Goal: Navigation & Orientation: Find specific page/section

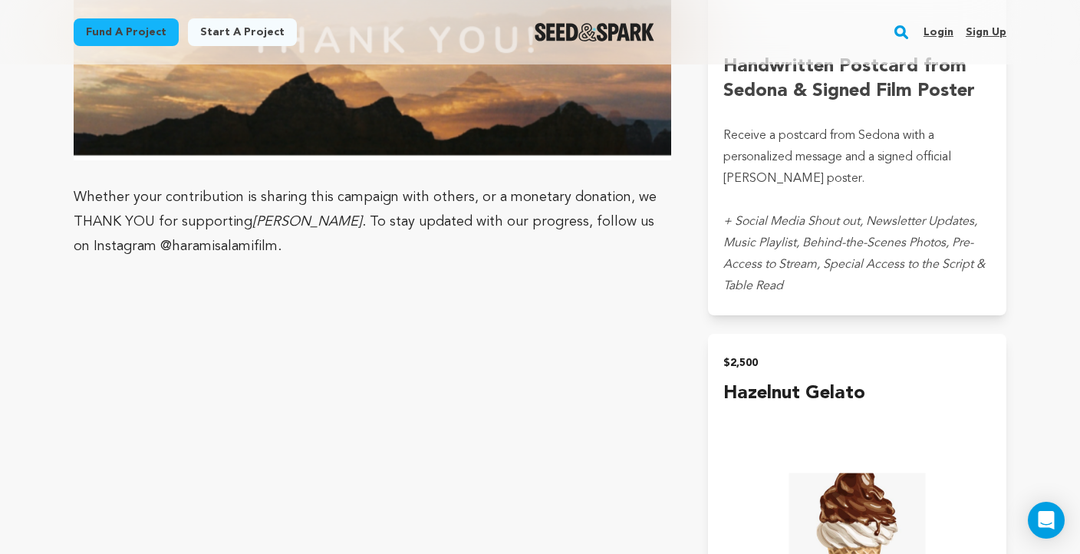
scroll to position [4640, 0]
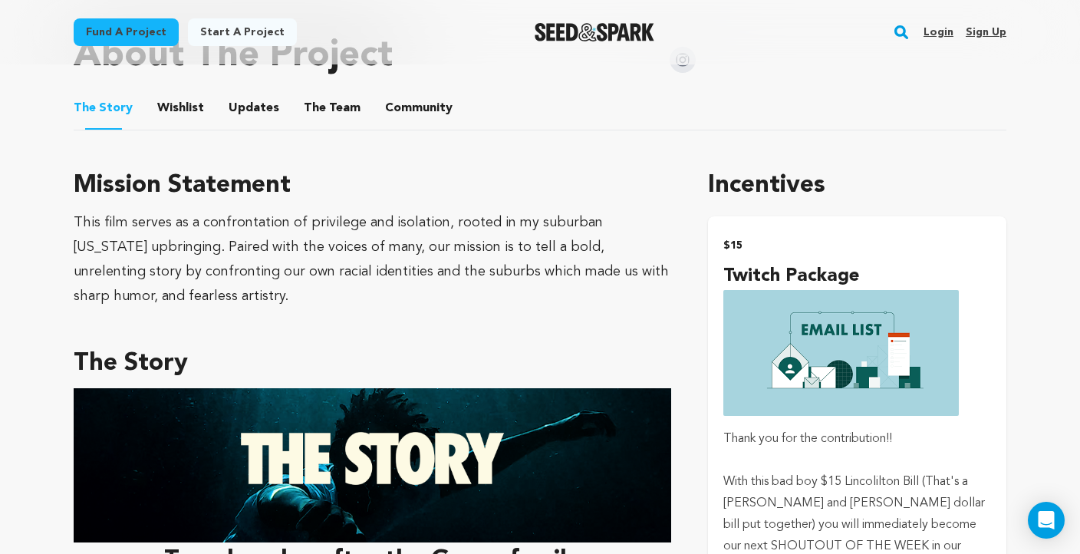
scroll to position [794, 0]
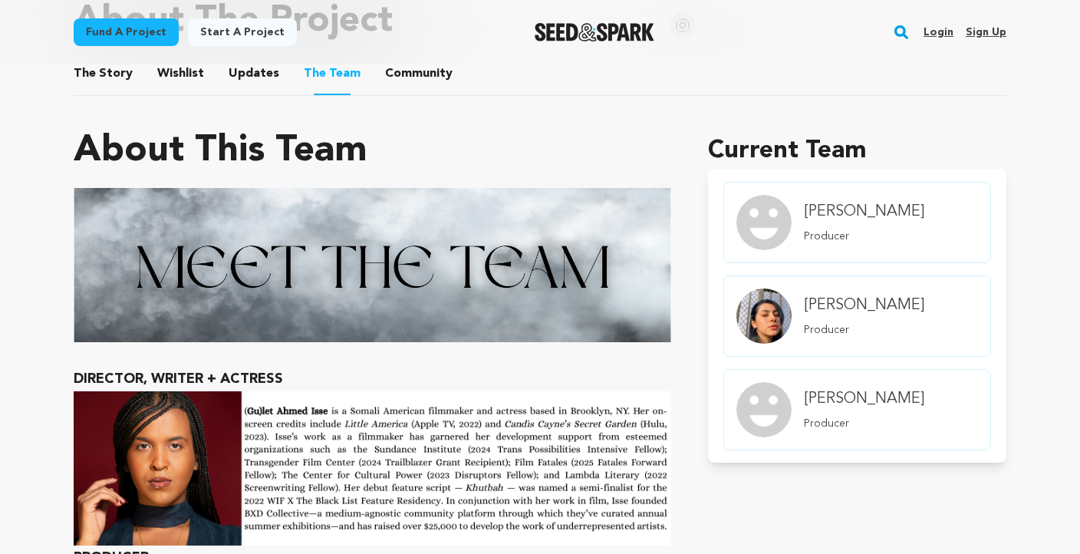
scroll to position [856, 0]
click at [122, 73] on span "The Story" at bounding box center [103, 73] width 59 height 18
click at [116, 74] on button "The Story" at bounding box center [103, 76] width 37 height 37
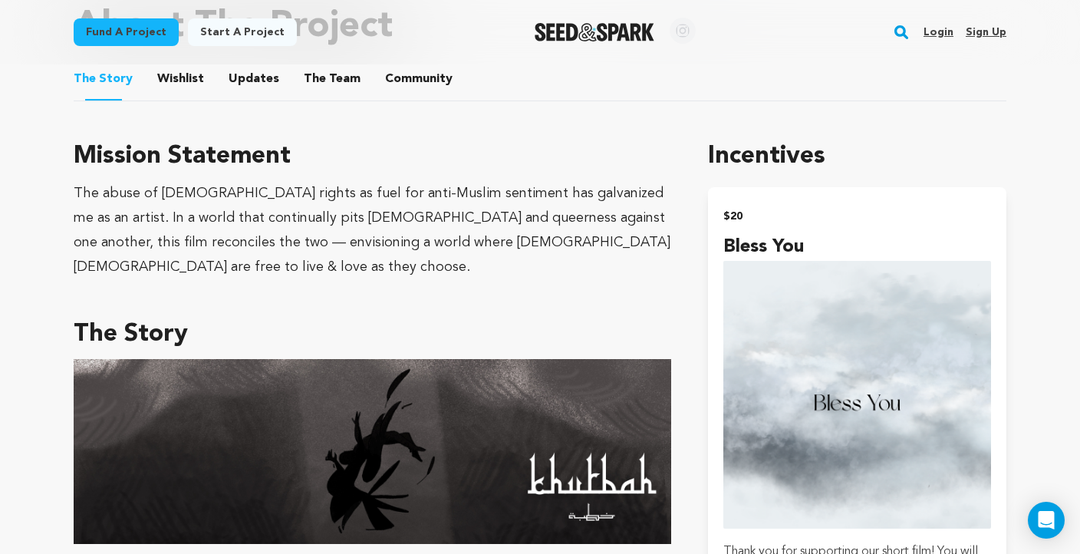
scroll to position [796, 0]
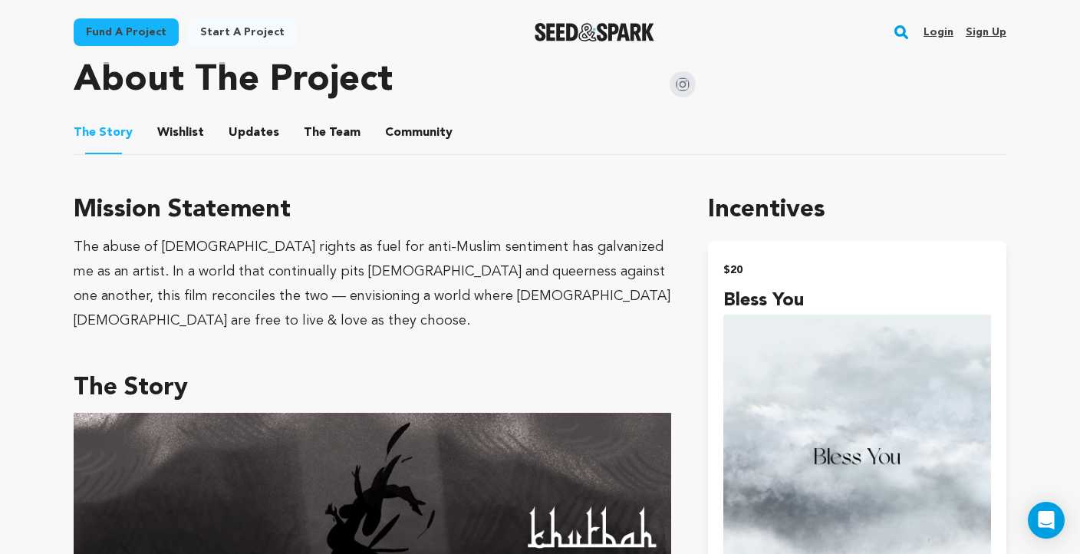
click at [265, 133] on button "Updates" at bounding box center [254, 135] width 37 height 37
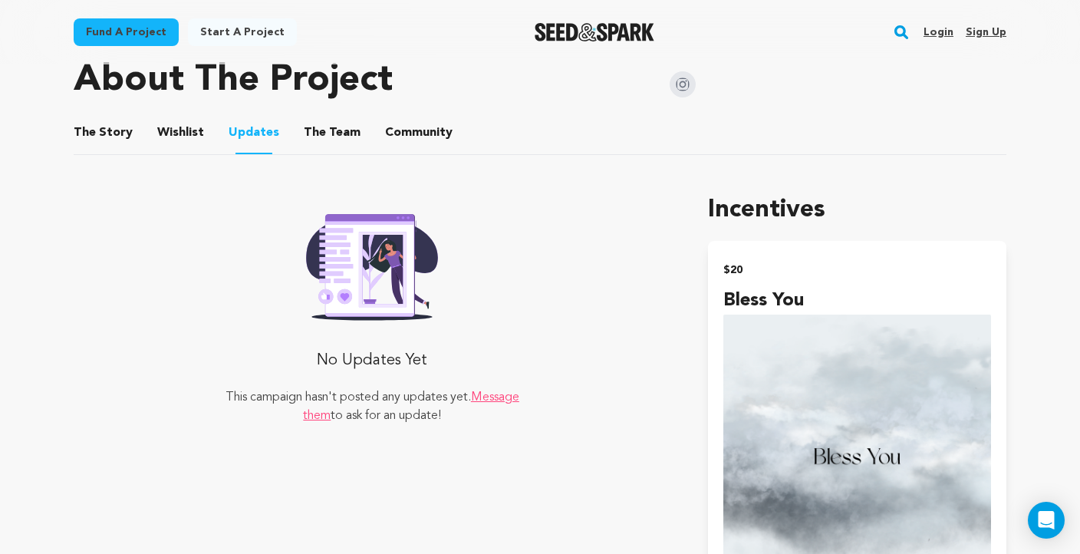
click at [314, 139] on button "The Team" at bounding box center [332, 135] width 37 height 37
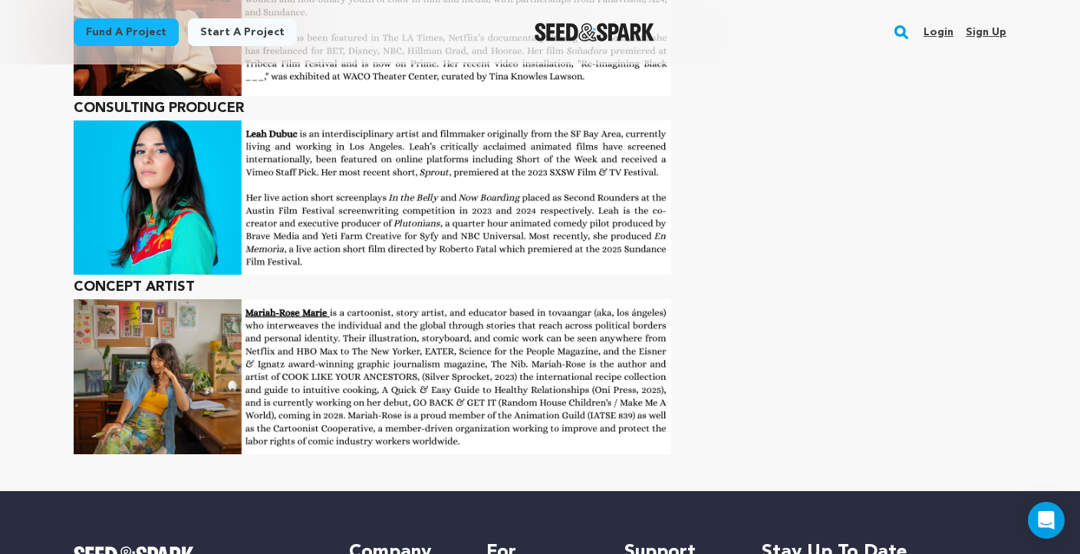
scroll to position [2021, 0]
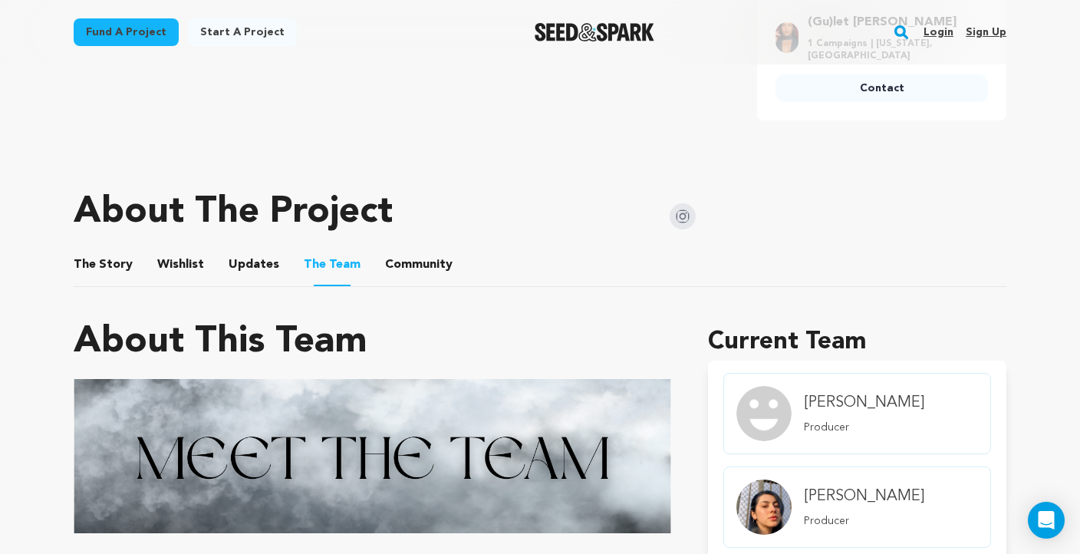
click at [417, 272] on button "Community" at bounding box center [418, 267] width 37 height 37
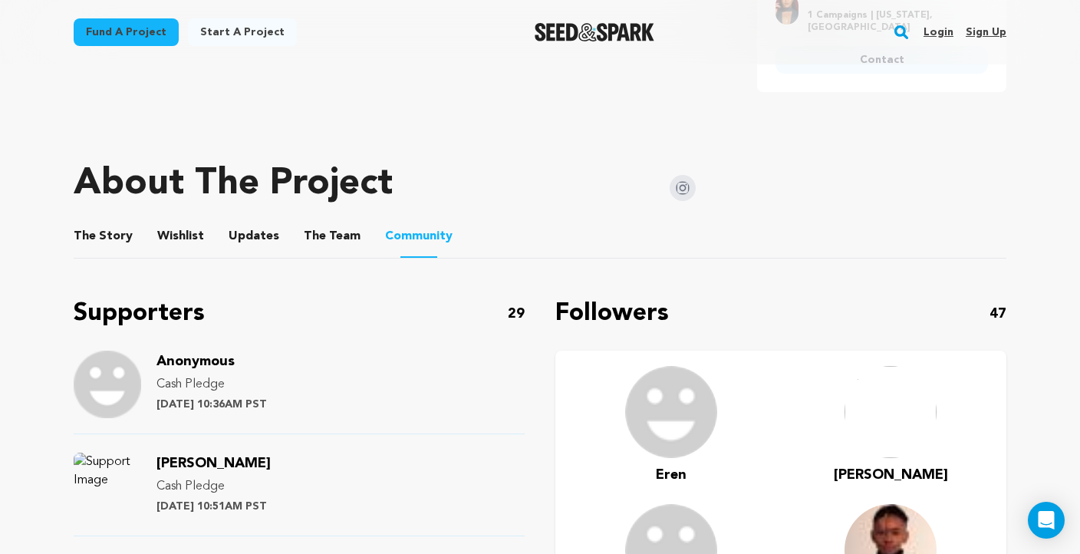
scroll to position [802, 0]
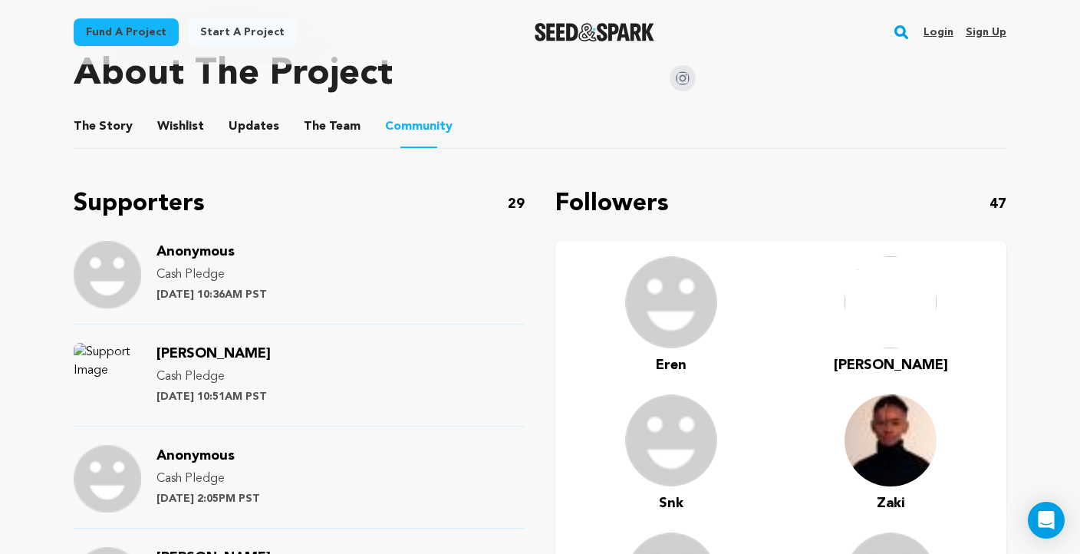
click at [249, 127] on button "Updates" at bounding box center [254, 129] width 37 height 37
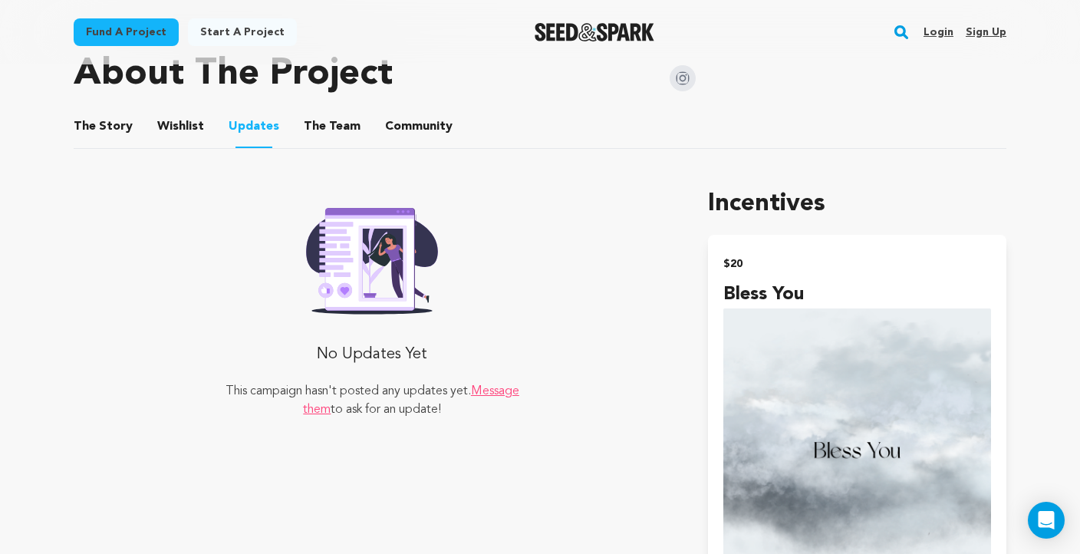
click at [178, 128] on button "Wishlist" at bounding box center [181, 129] width 37 height 37
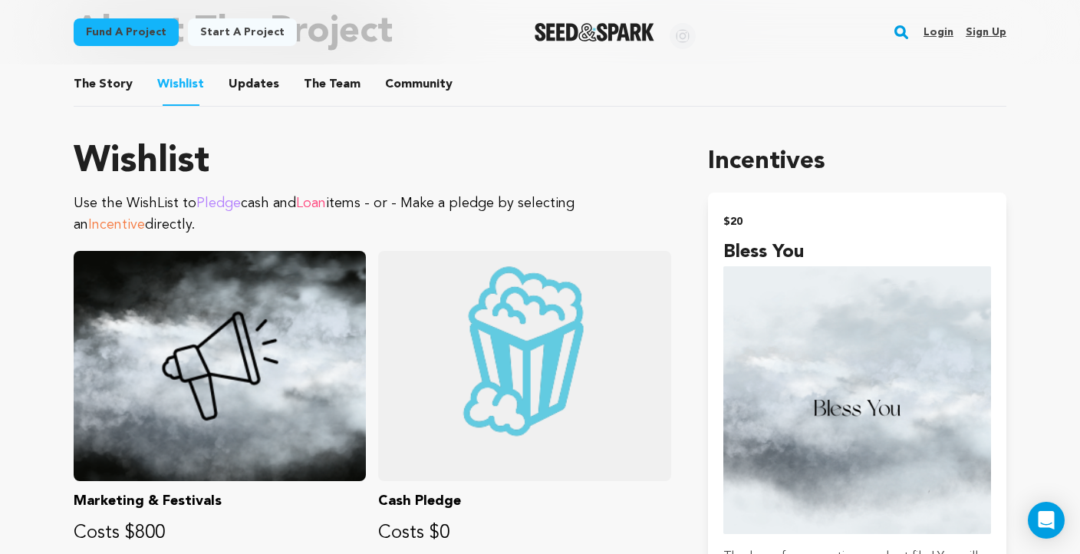
scroll to position [830, 0]
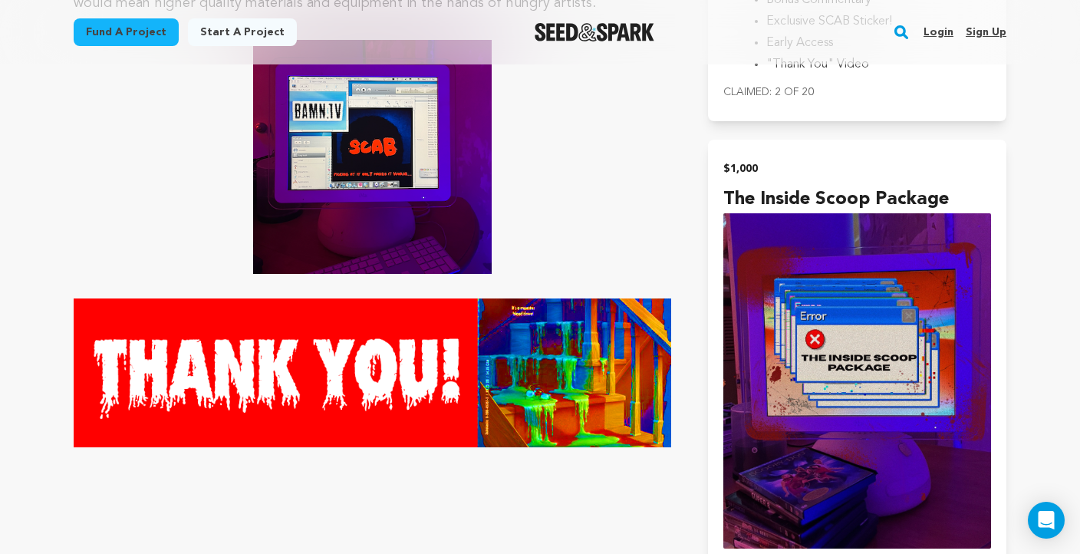
scroll to position [5811, 0]
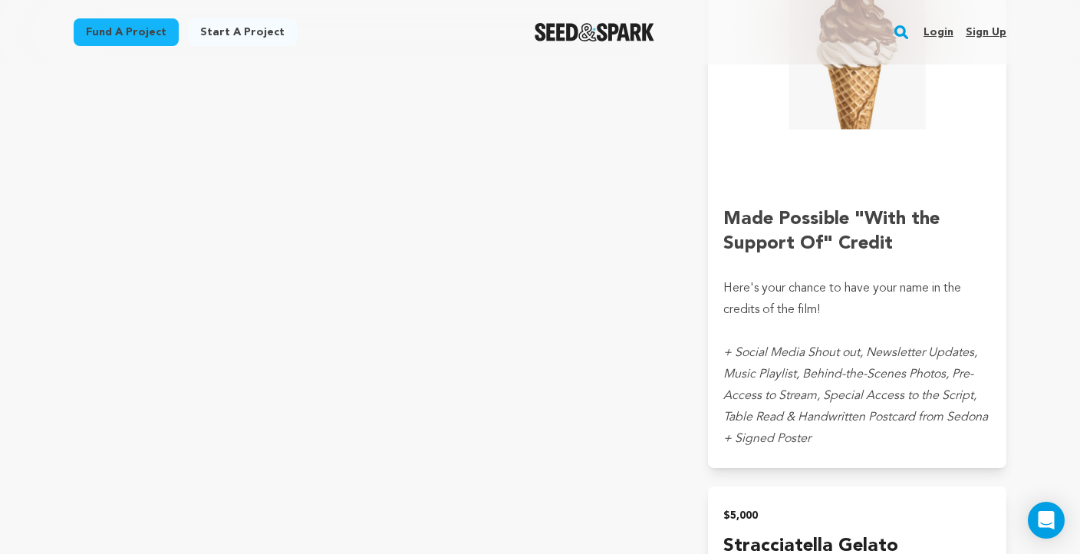
scroll to position [5103, 0]
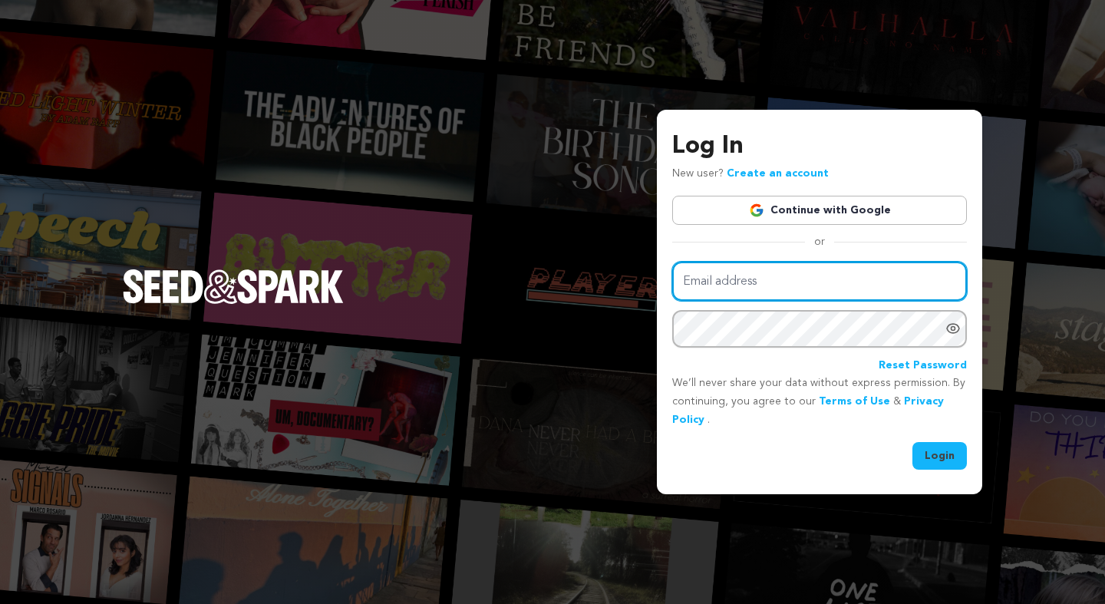
type input "abenevin@gmail.com"
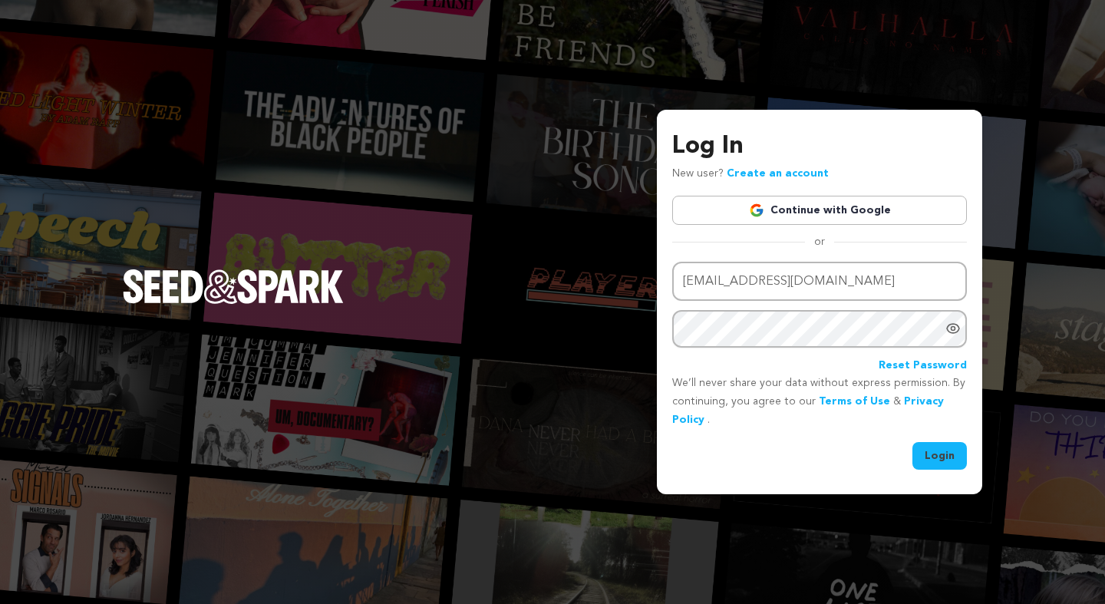
click at [924, 453] on button "Login" at bounding box center [939, 456] width 54 height 28
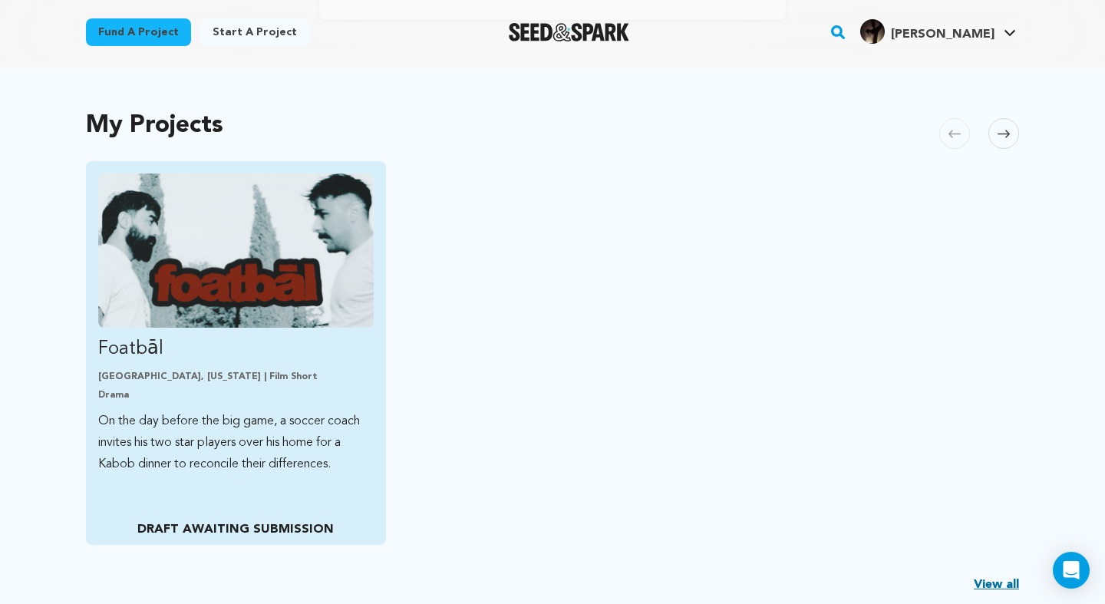
scroll to position [292, 0]
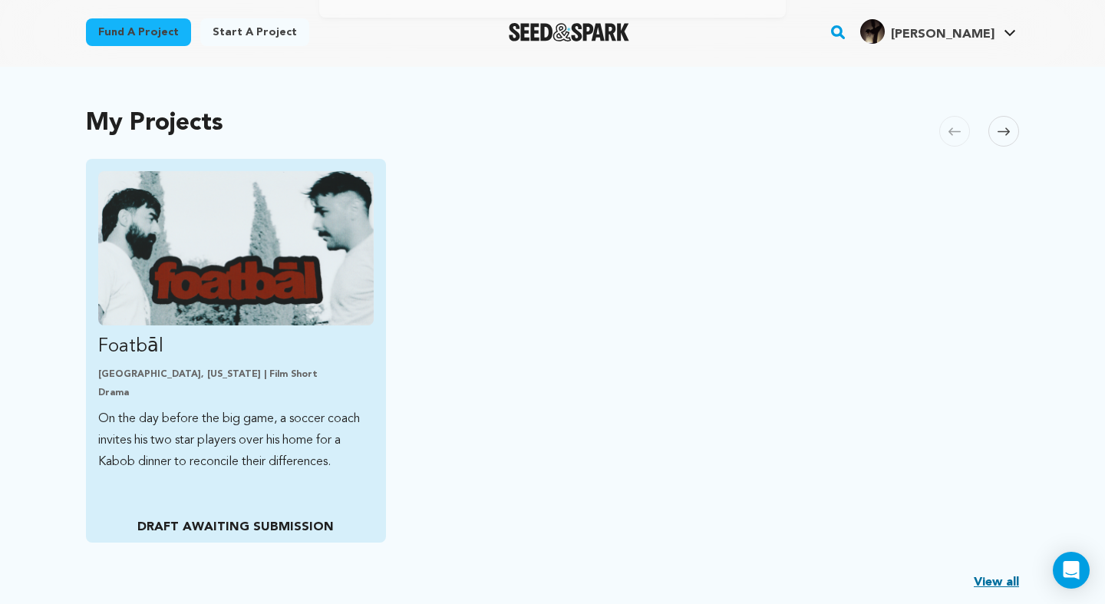
click at [305, 253] on img "Fund Foatbāl" at bounding box center [235, 248] width 275 height 154
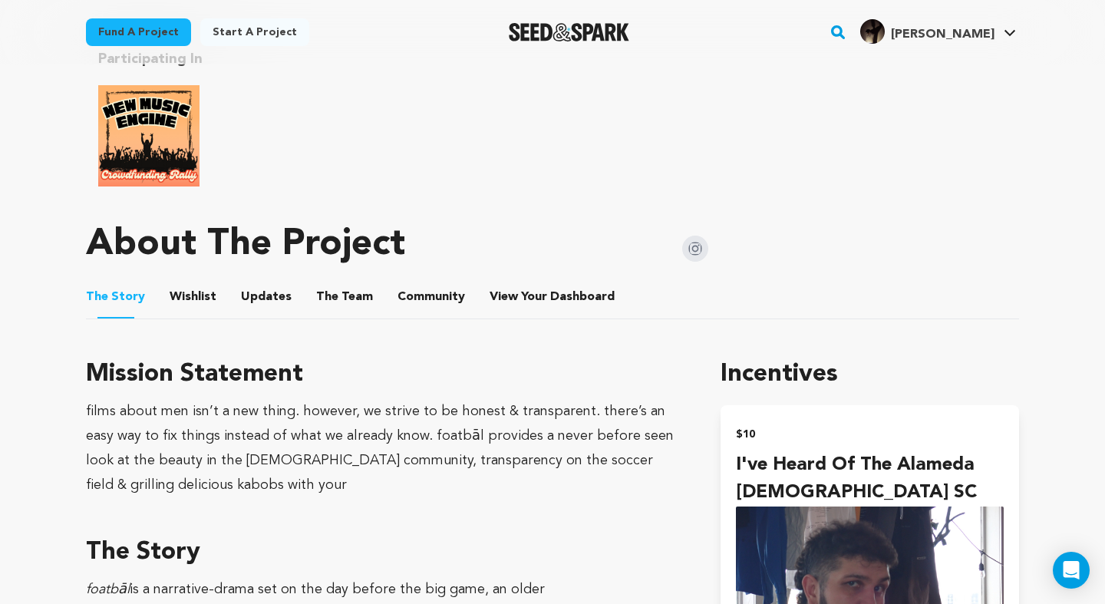
scroll to position [655, 0]
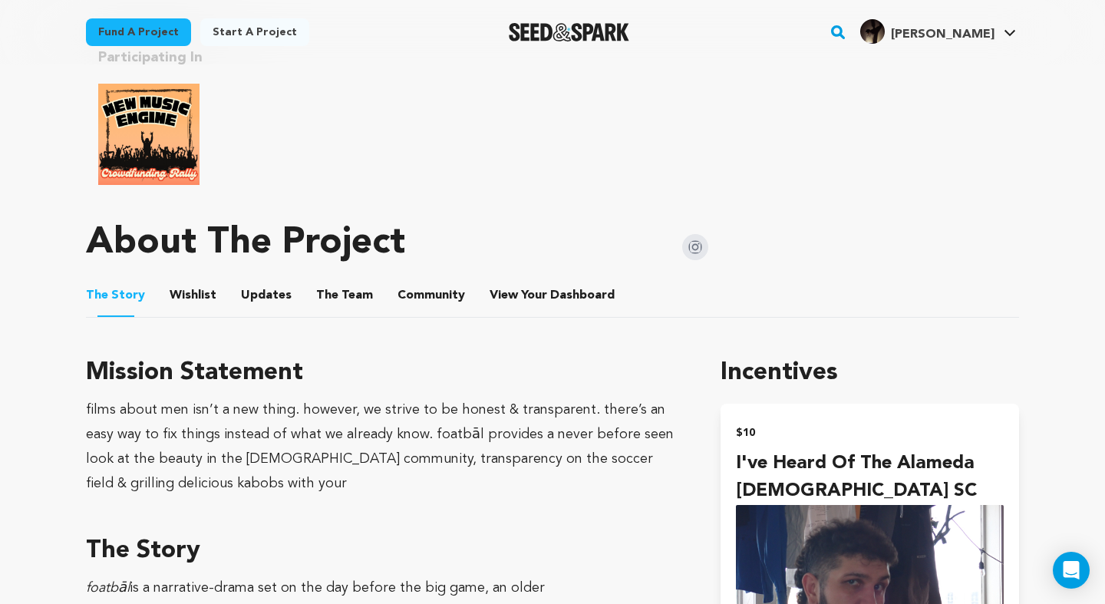
click at [188, 295] on button "Wishlist" at bounding box center [193, 298] width 37 height 37
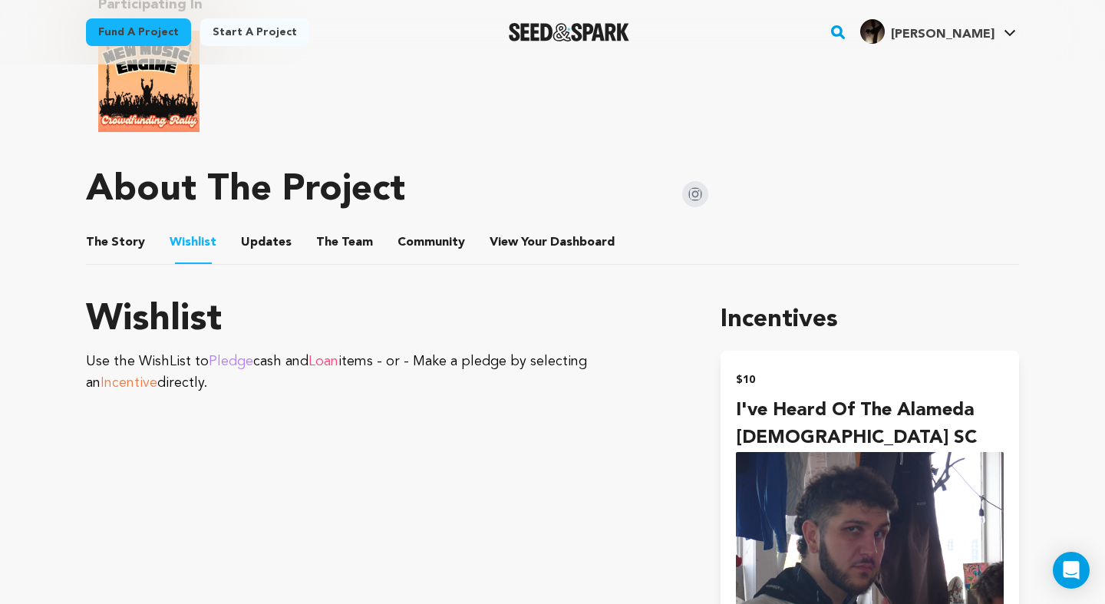
scroll to position [672, 0]
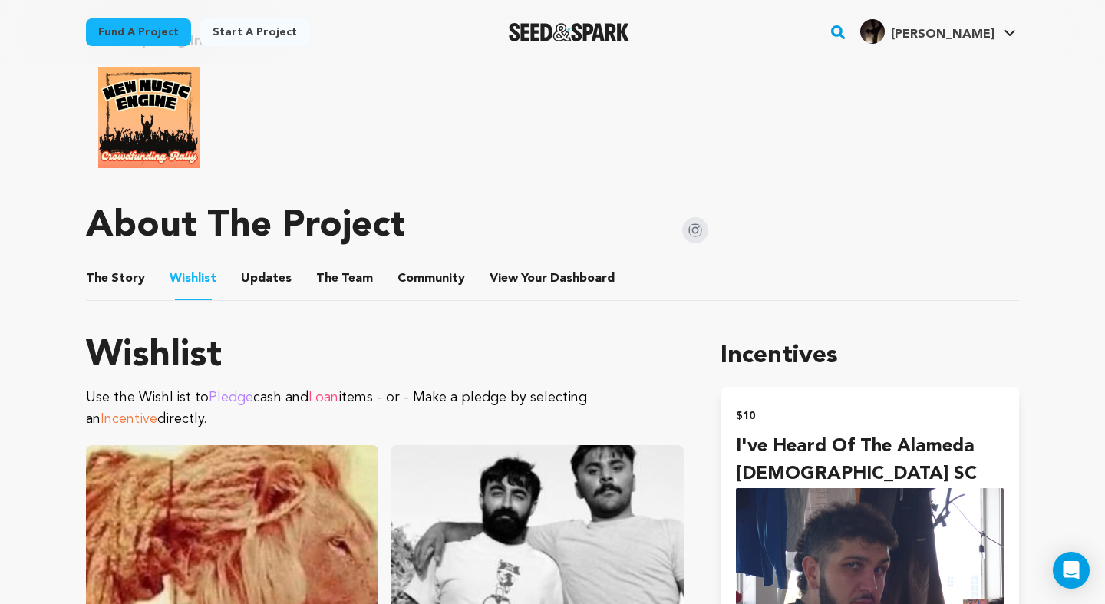
click at [127, 266] on button "The Story" at bounding box center [115, 281] width 37 height 37
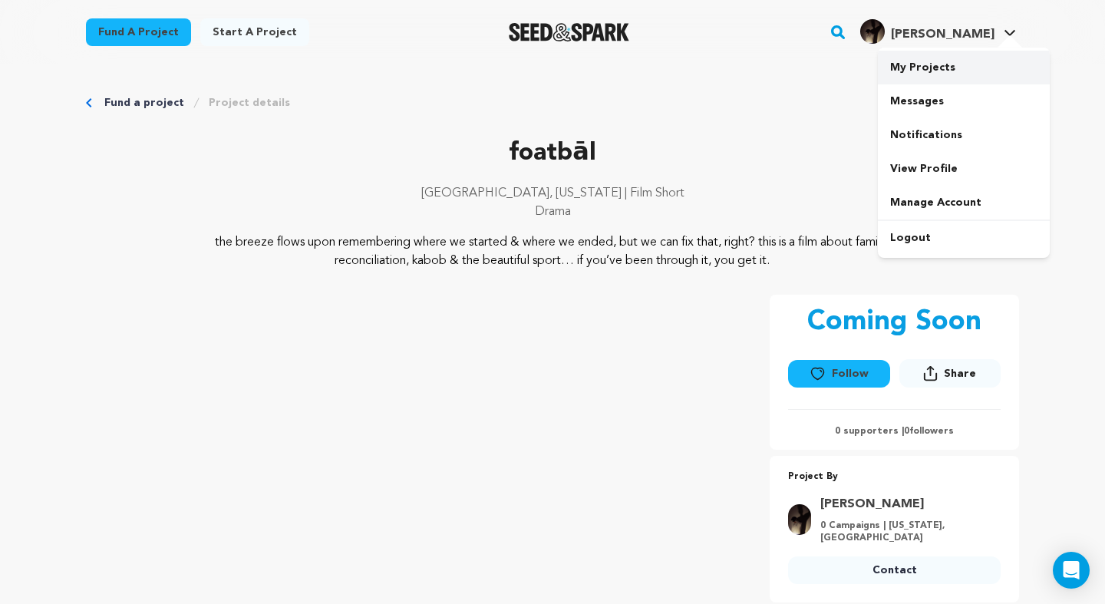
click at [927, 62] on link "My Projects" at bounding box center [964, 68] width 172 height 34
